Goal: Task Accomplishment & Management: Manage account settings

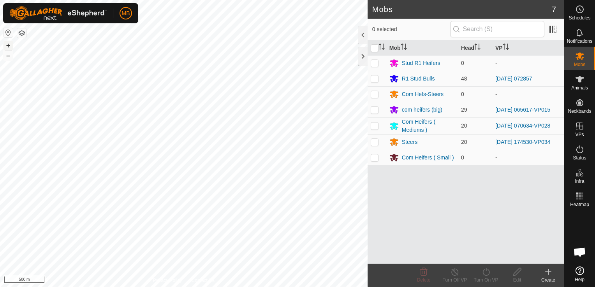
click at [9, 45] on button "+" at bounding box center [8, 45] width 9 height 9
click at [158, 287] on html "MB Schedules Notifications Mobs Animals Neckbands VPs Status Infra Heatmap Help…" at bounding box center [297, 143] width 595 height 287
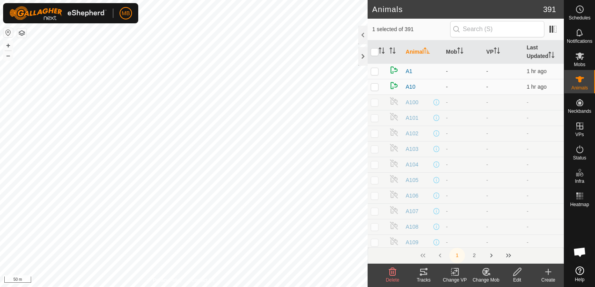
click at [484, 273] on icon at bounding box center [484, 273] width 2 height 2
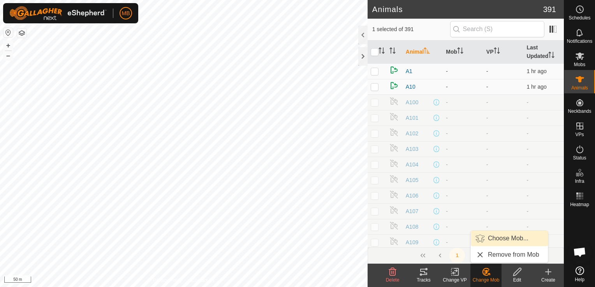
click at [499, 234] on link "Choose Mob..." at bounding box center [508, 239] width 77 height 16
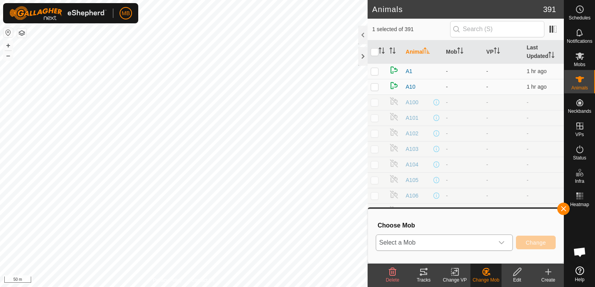
click at [494, 246] on div "dropdown trigger" at bounding box center [501, 243] width 16 height 16
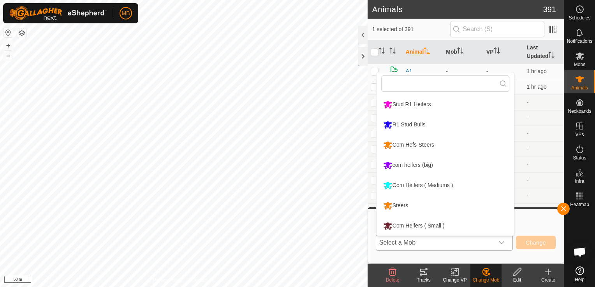
click at [448, 185] on li "Com Heifers ( Mediums )" at bounding box center [444, 185] width 137 height 19
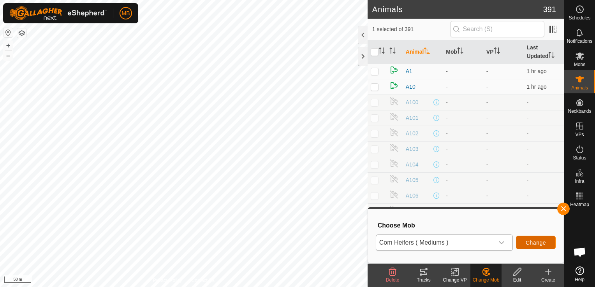
click at [538, 244] on span "Change" at bounding box center [535, 243] width 20 height 6
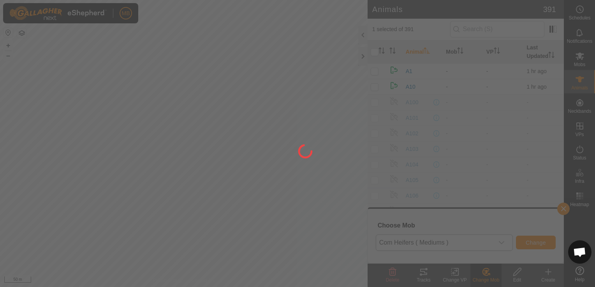
checkbox input "false"
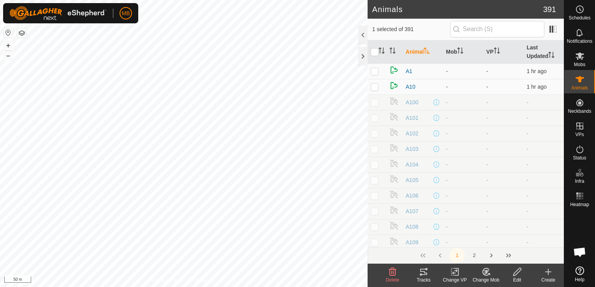
click at [488, 277] on div "Change Mob" at bounding box center [485, 280] width 31 height 7
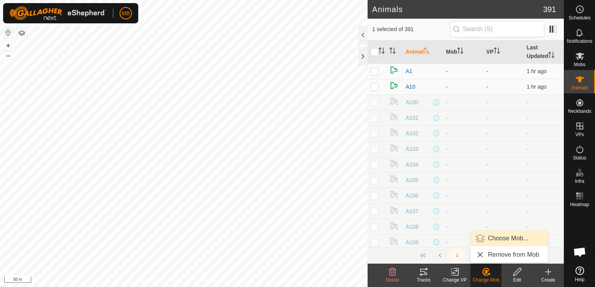
click at [501, 236] on link "Choose Mob..." at bounding box center [508, 239] width 77 height 16
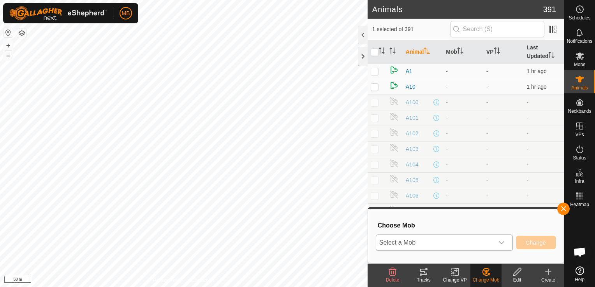
click at [501, 242] on icon "dropdown trigger" at bounding box center [501, 243] width 6 height 6
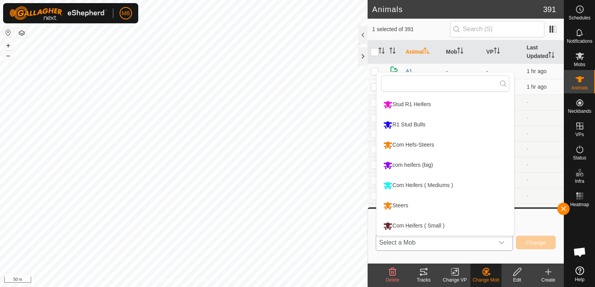
click at [434, 205] on li "Steers" at bounding box center [444, 205] width 137 height 19
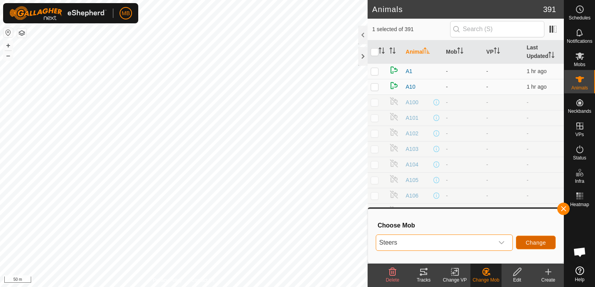
click at [544, 240] on span "Change" at bounding box center [535, 243] width 20 height 6
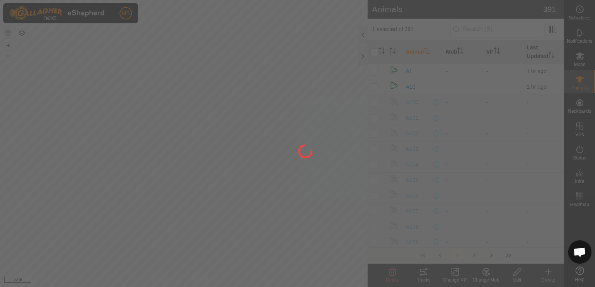
checkbox input "false"
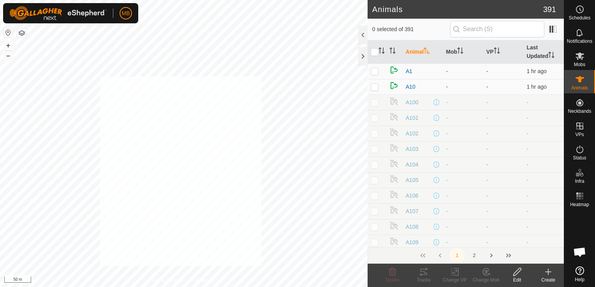
checkbox input "true"
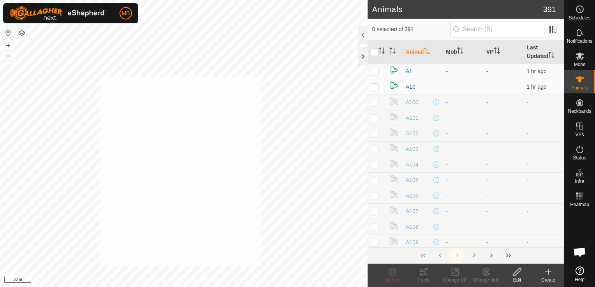
checkbox input "true"
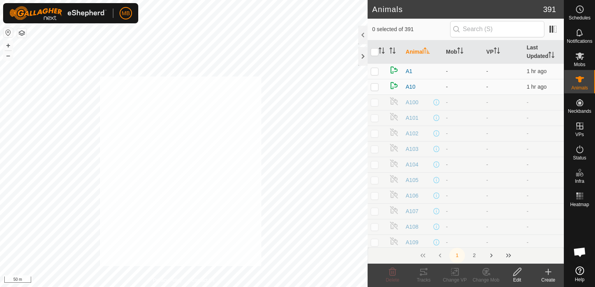
checkbox input "true"
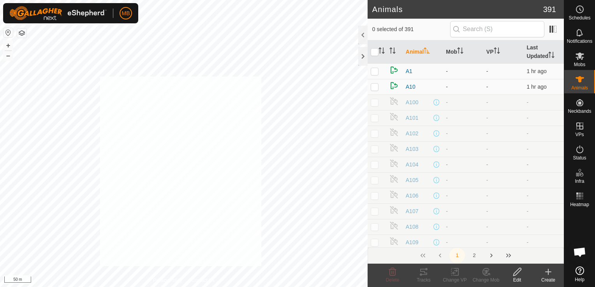
checkbox input "true"
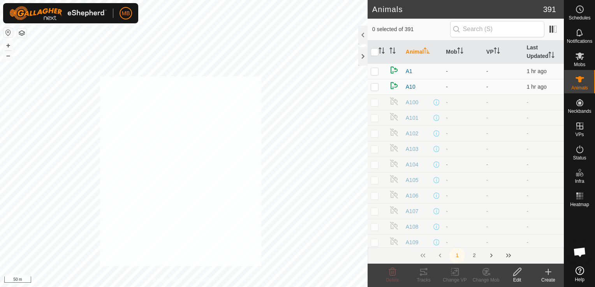
checkbox input "true"
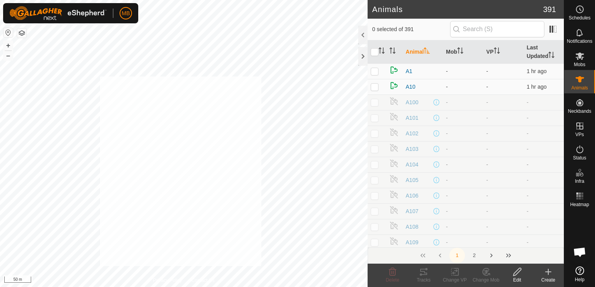
checkbox input "true"
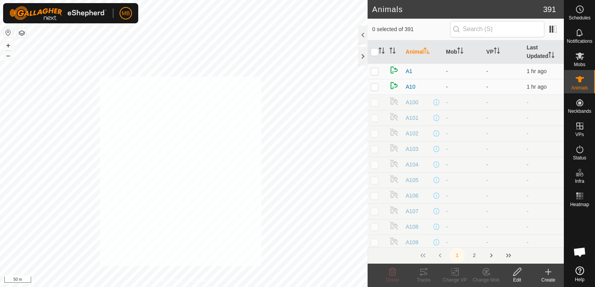
checkbox input "true"
click at [484, 275] on icon at bounding box center [484, 273] width 2 height 2
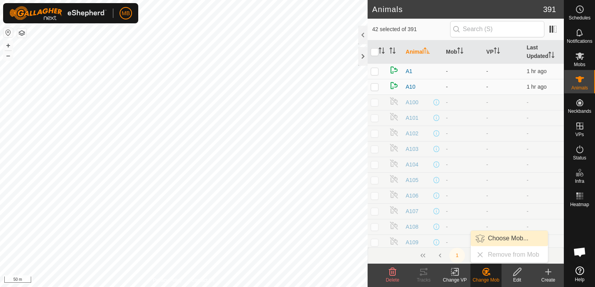
click at [501, 239] on link "Choose Mob..." at bounding box center [508, 239] width 77 height 16
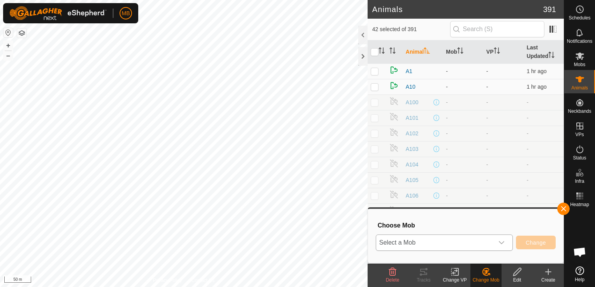
click at [498, 242] on icon "dropdown trigger" at bounding box center [501, 243] width 6 height 6
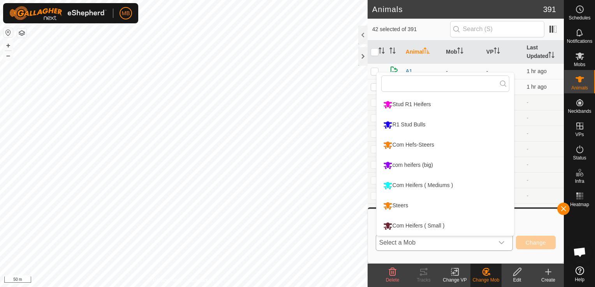
click at [447, 105] on li "Stud R1 Heifers" at bounding box center [444, 104] width 137 height 19
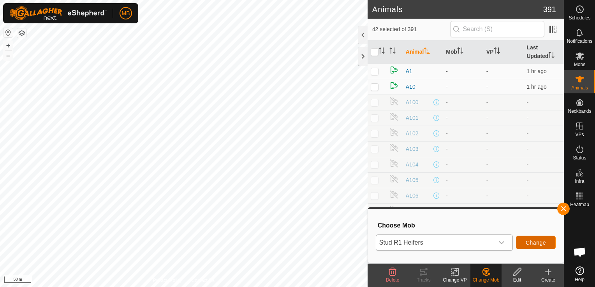
click at [525, 240] on button "Change" at bounding box center [536, 243] width 40 height 14
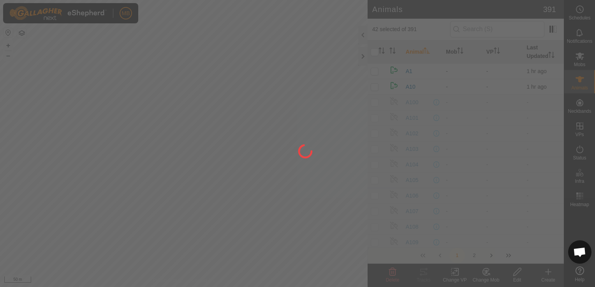
checkbox input "false"
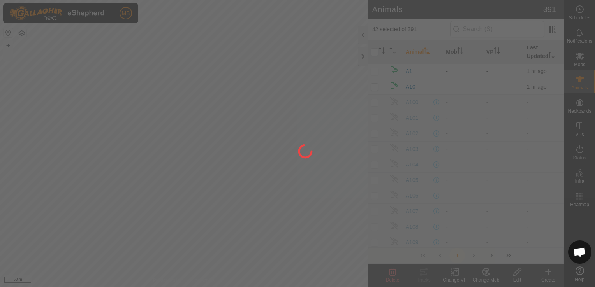
checkbox input "false"
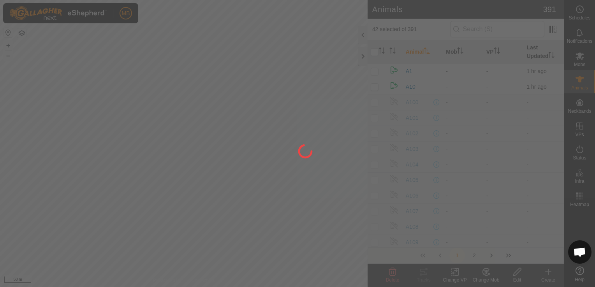
checkbox input "false"
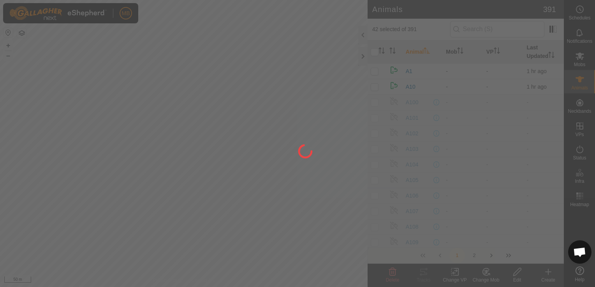
checkbox input "false"
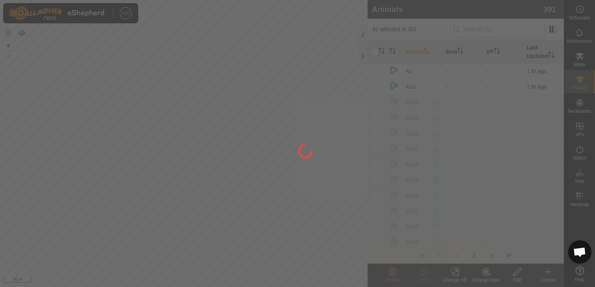
checkbox input "false"
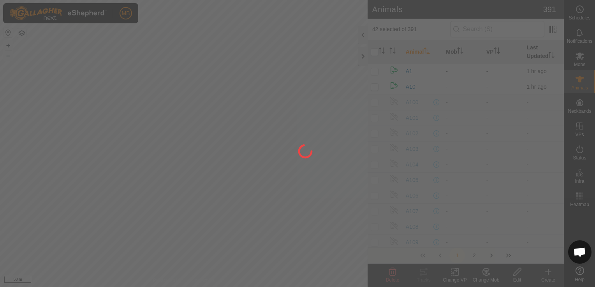
checkbox input "false"
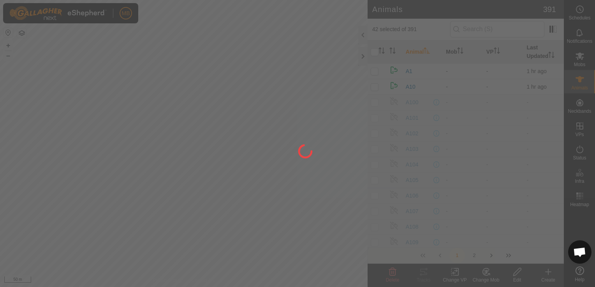
checkbox input "false"
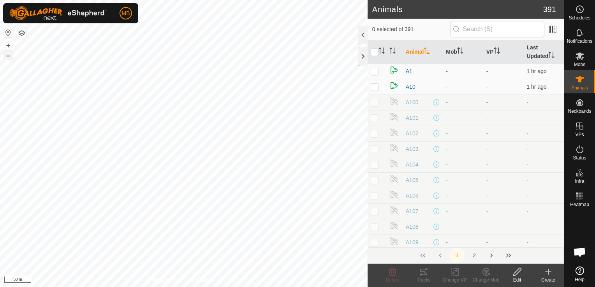
click at [9, 54] on button "–" at bounding box center [8, 55] width 9 height 9
click at [191, 287] on html "MB Schedules Notifications Mobs Animals Neckbands VPs Status Infra Heatmap Help…" at bounding box center [297, 143] width 595 height 287
click at [39, 128] on div "A51 3350773288 Steers [DATE] 174530-VP034 + – ⇧ i 100 m" at bounding box center [183, 143] width 367 height 287
click at [490, 276] on icon at bounding box center [486, 271] width 10 height 9
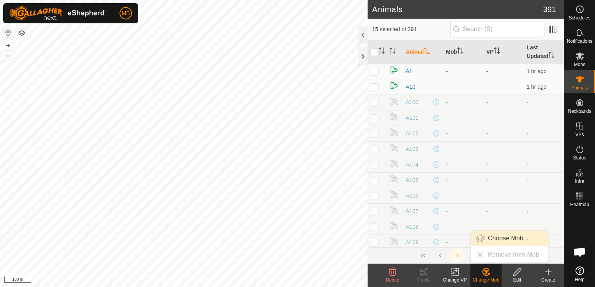
click at [511, 237] on link "Choose Mob..." at bounding box center [508, 239] width 77 height 16
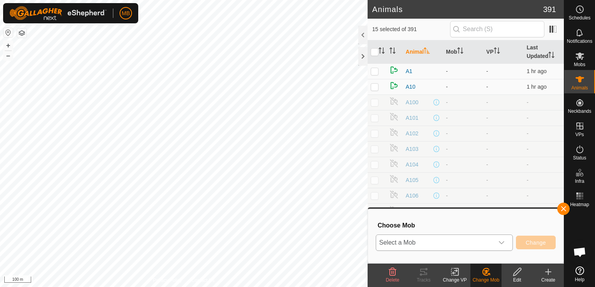
click at [503, 243] on icon "dropdown trigger" at bounding box center [500, 242] width 5 height 3
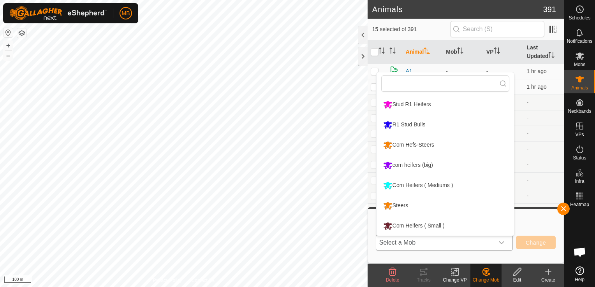
click at [464, 220] on li "Com Heifers ( Small )" at bounding box center [444, 225] width 137 height 19
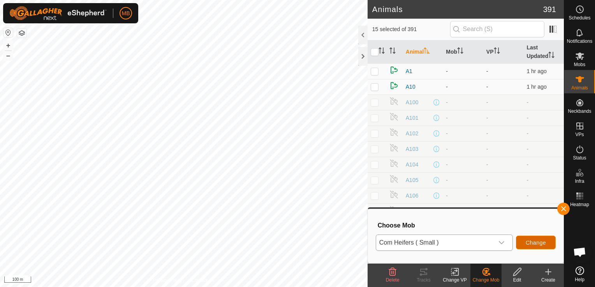
click at [535, 239] on button "Change" at bounding box center [536, 243] width 40 height 14
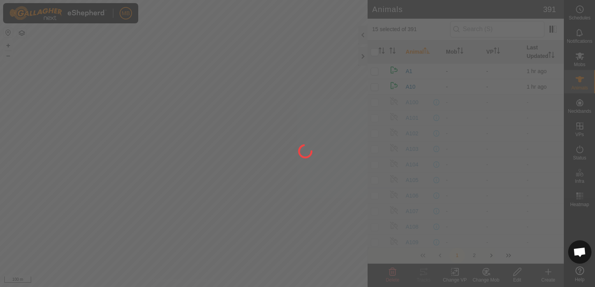
checkbox input "false"
